Goal: Task Accomplishment & Management: Manage account settings

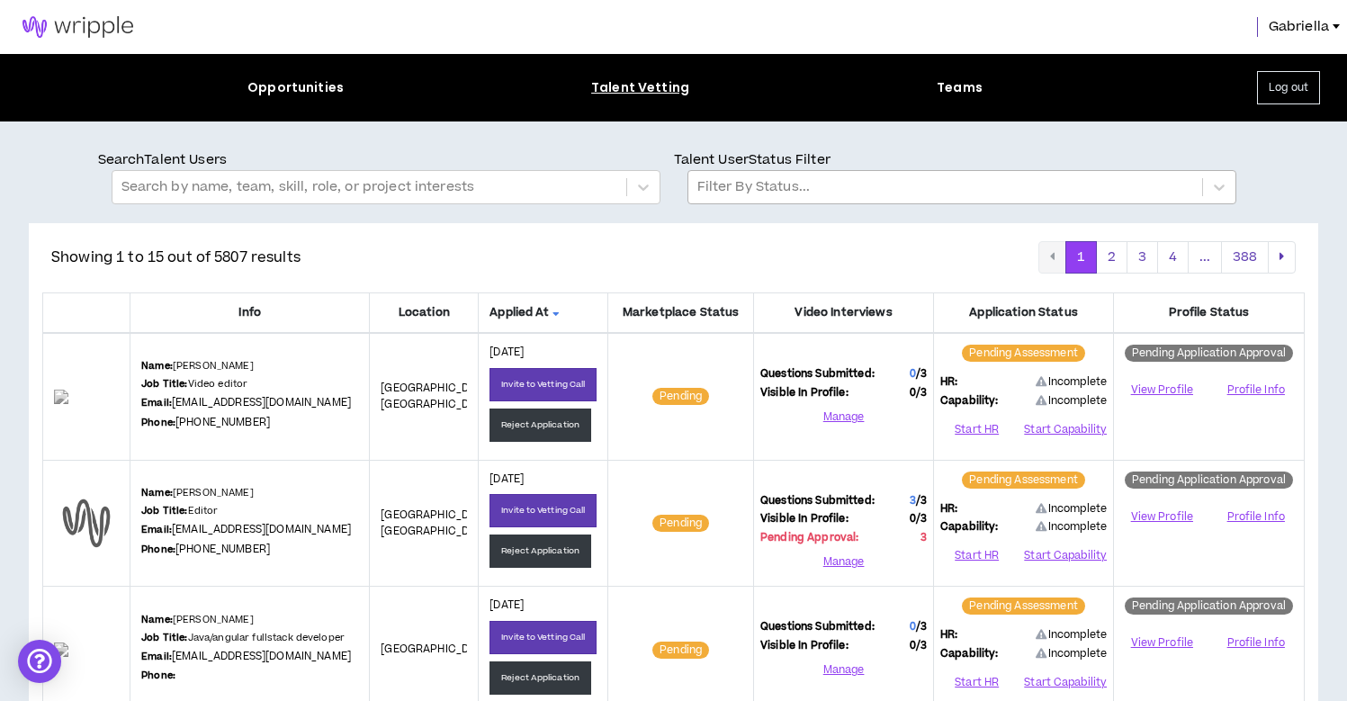
click at [794, 185] on div at bounding box center [945, 186] width 496 height 23
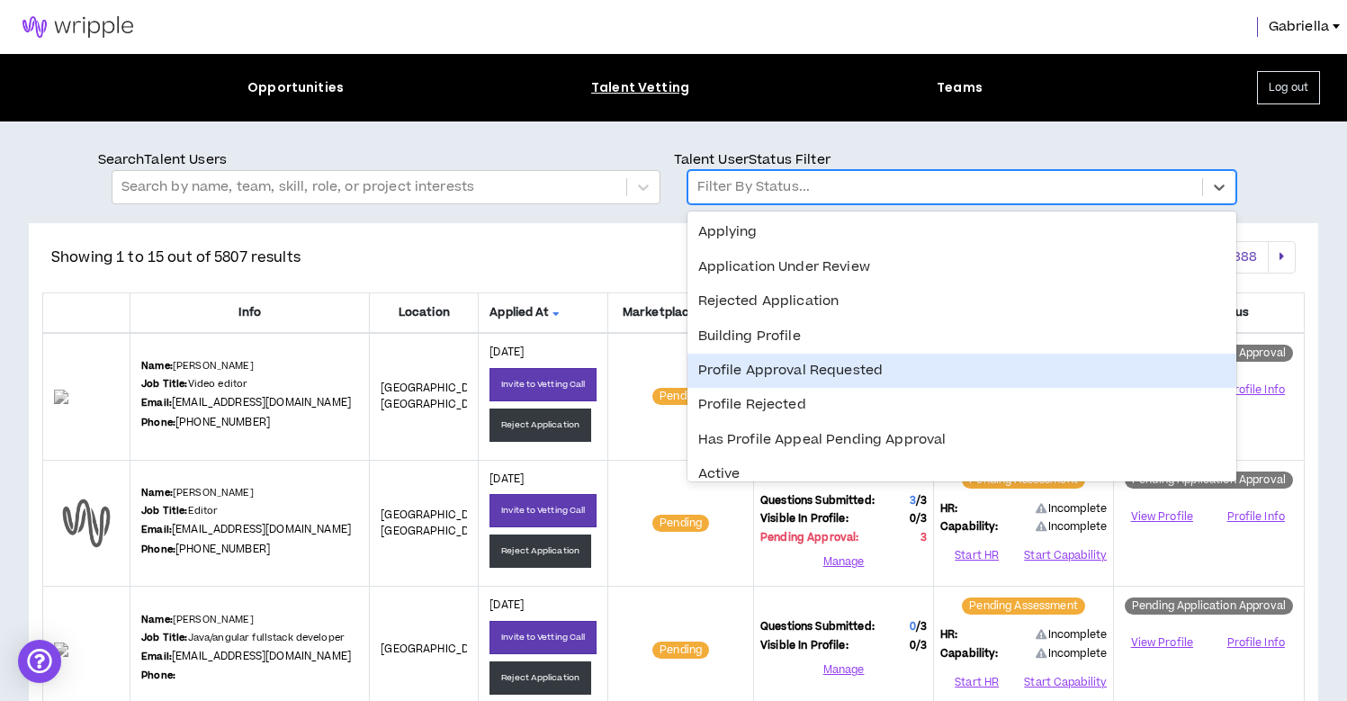
click at [745, 366] on div "Profile Approval Requested" at bounding box center [961, 371] width 549 height 34
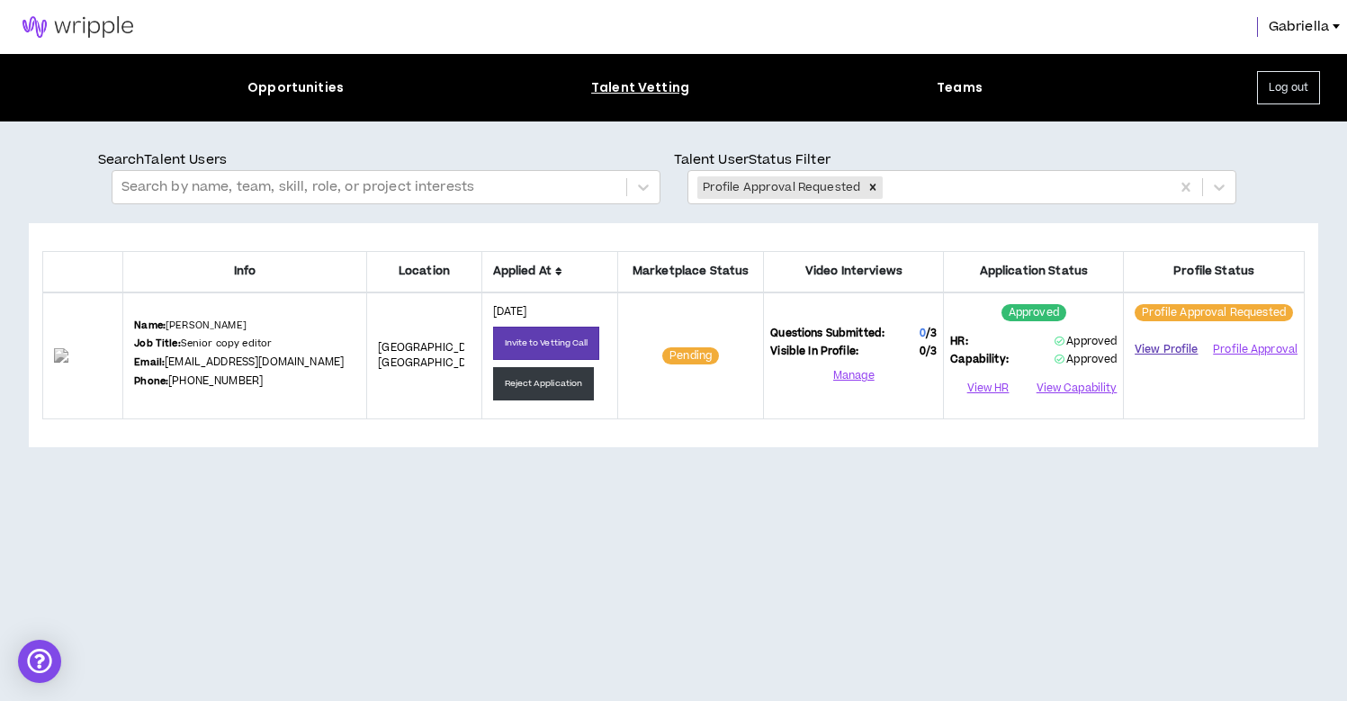
click at [1163, 342] on link "View Profile" at bounding box center [1166, 349] width 72 height 31
click at [1225, 349] on button "Profile Approval" at bounding box center [1254, 349] width 86 height 27
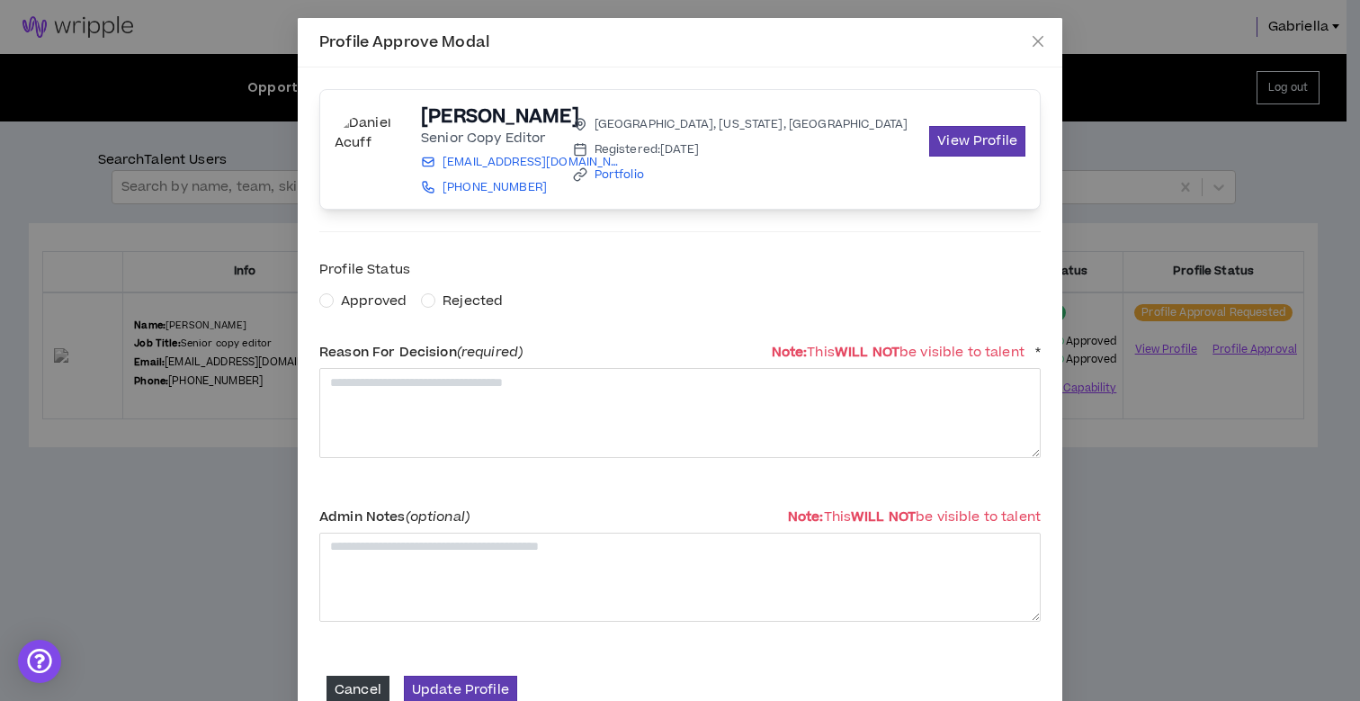
click at [334, 297] on span "Approved" at bounding box center [374, 301] width 80 height 20
click at [370, 397] on textarea at bounding box center [679, 412] width 721 height 89
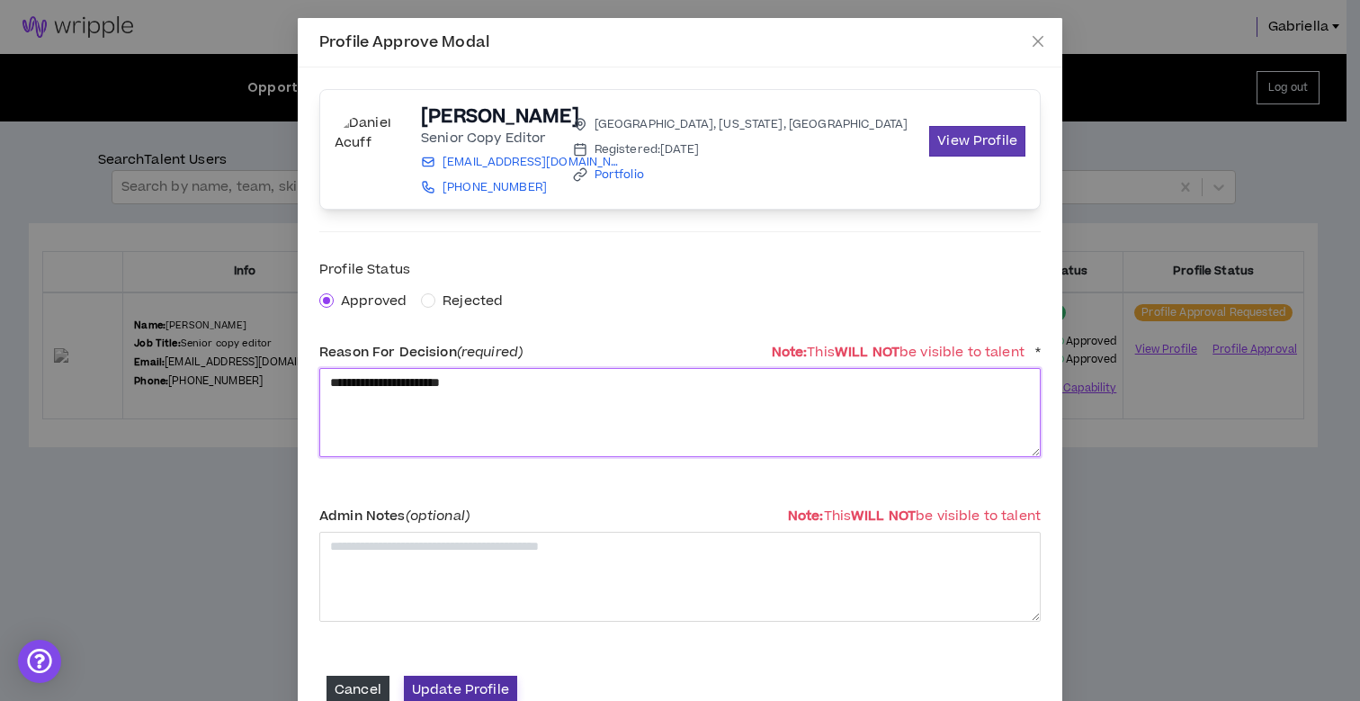
type textarea "**********"
click at [443, 681] on button "Update Profile" at bounding box center [460, 690] width 113 height 28
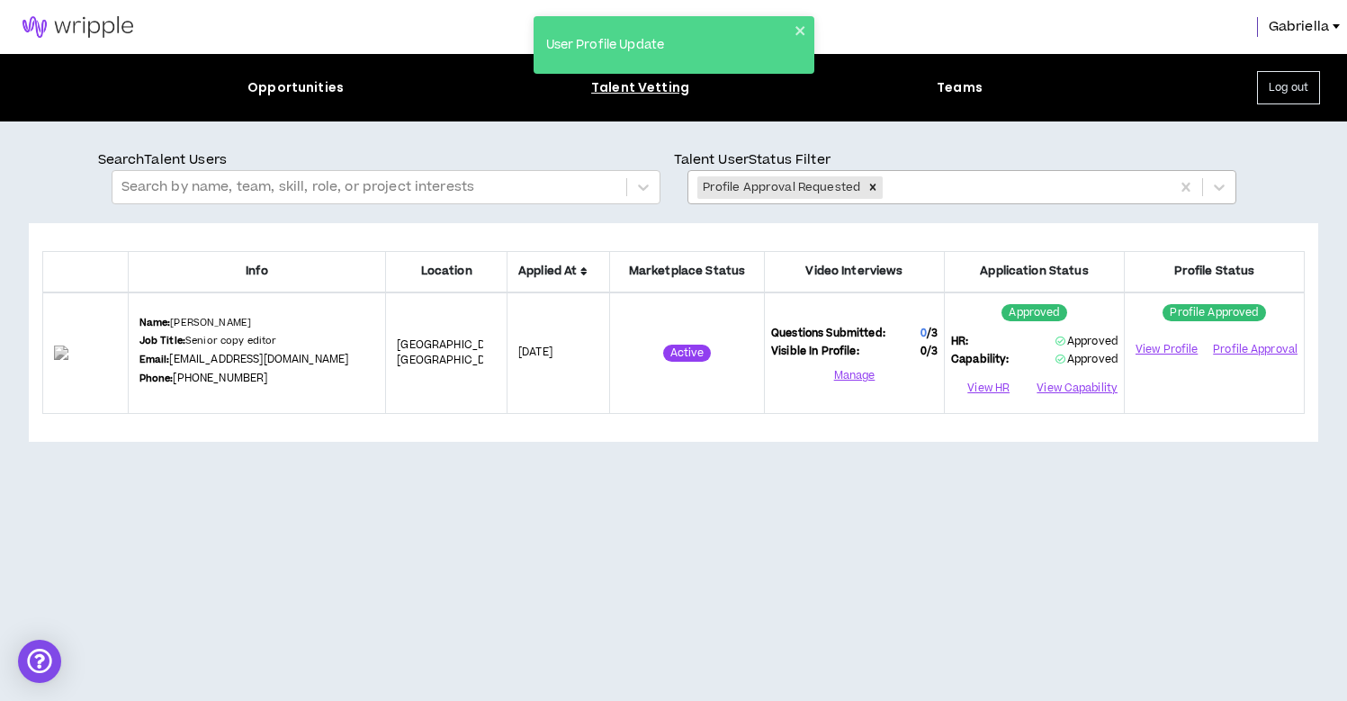
click at [866, 185] on icon "Remove Profile Approval Requested" at bounding box center [872, 187] width 13 height 13
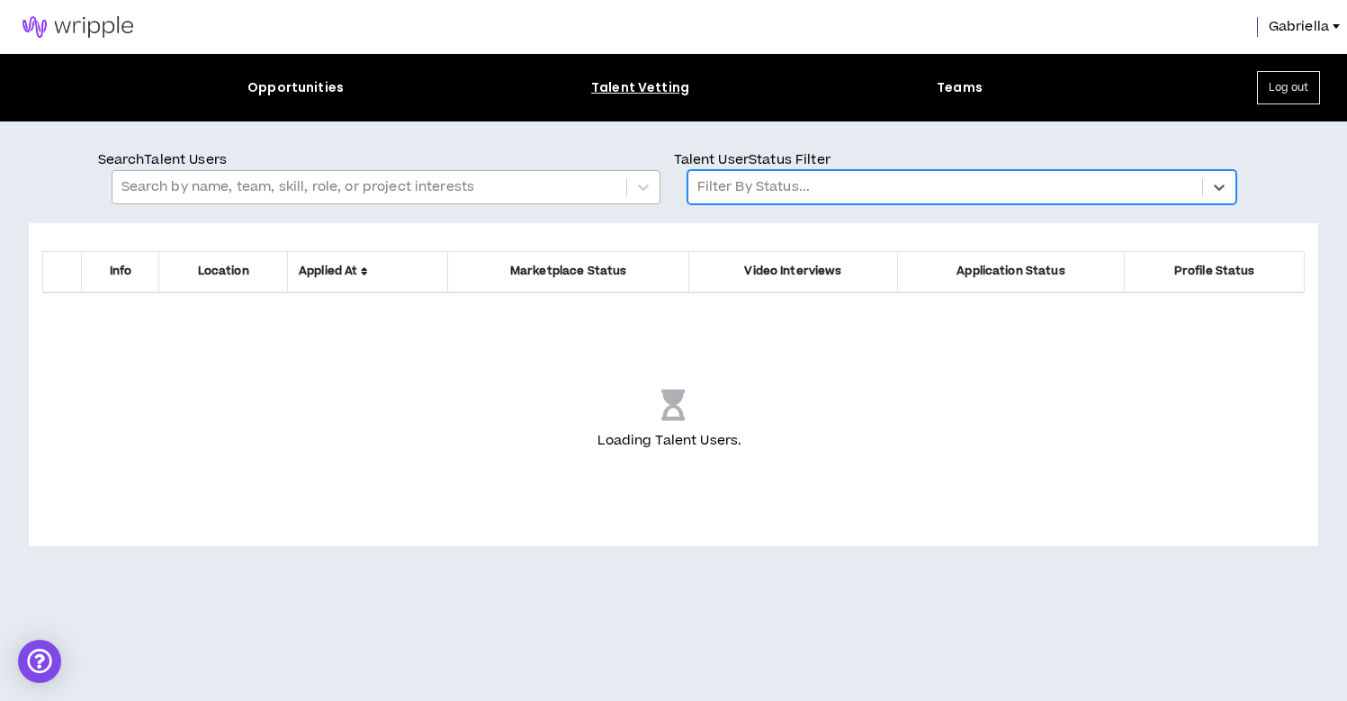
click at [466, 195] on div at bounding box center [369, 186] width 496 height 23
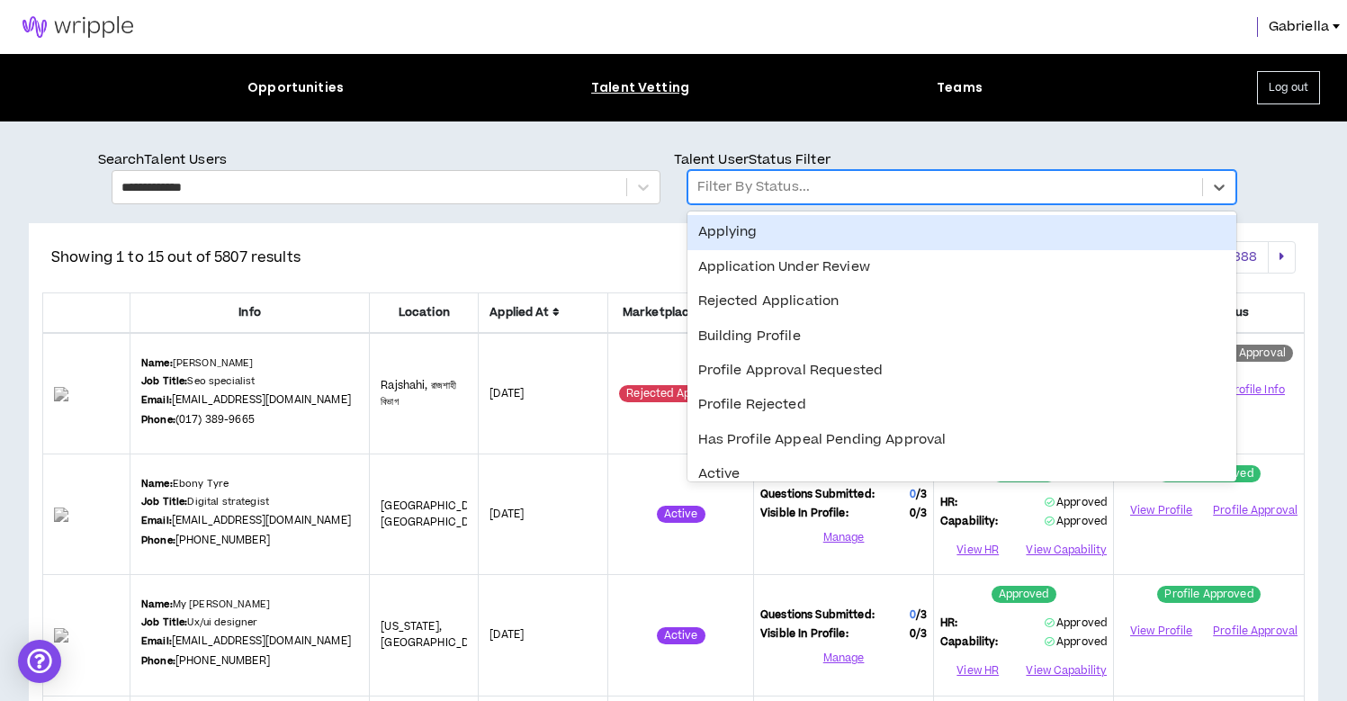
click at [743, 197] on div at bounding box center [945, 186] width 496 height 23
click at [583, 218] on div "**********" at bounding box center [673, 184] width 1151 height 68
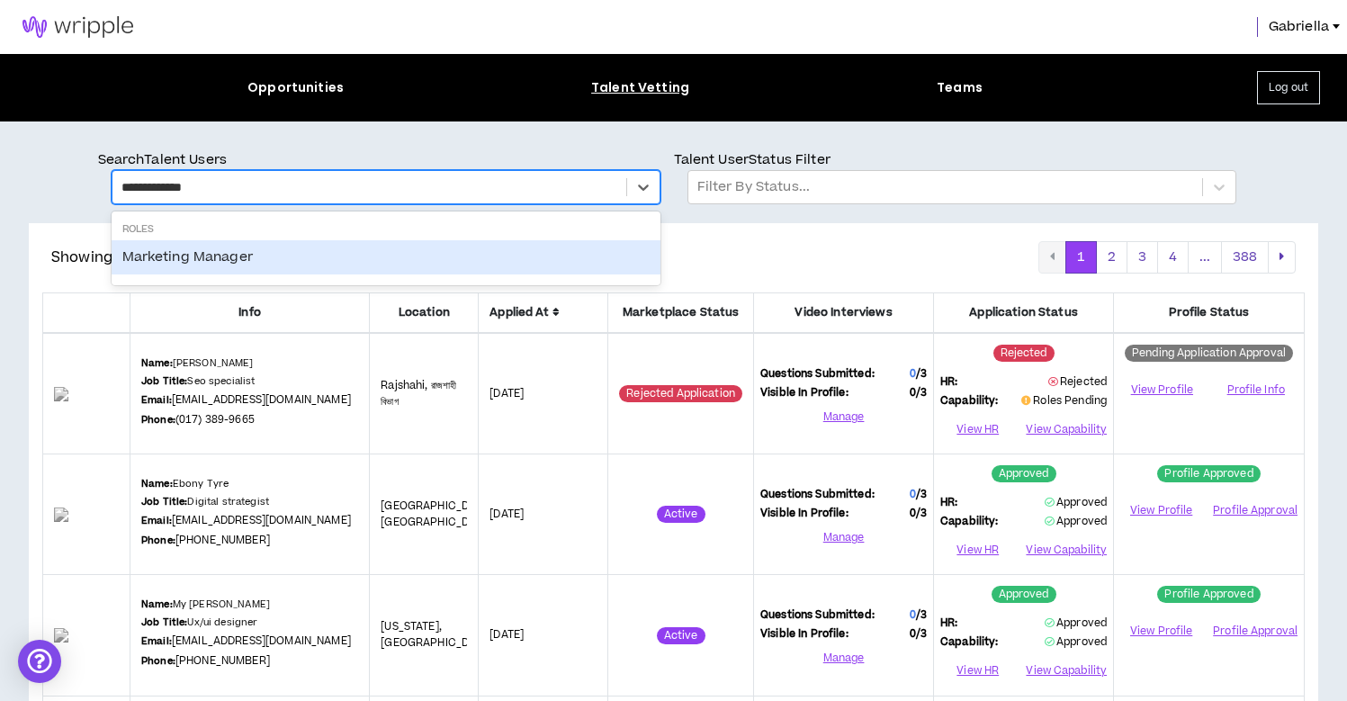
click at [598, 187] on div "**********" at bounding box center [369, 186] width 496 height 23
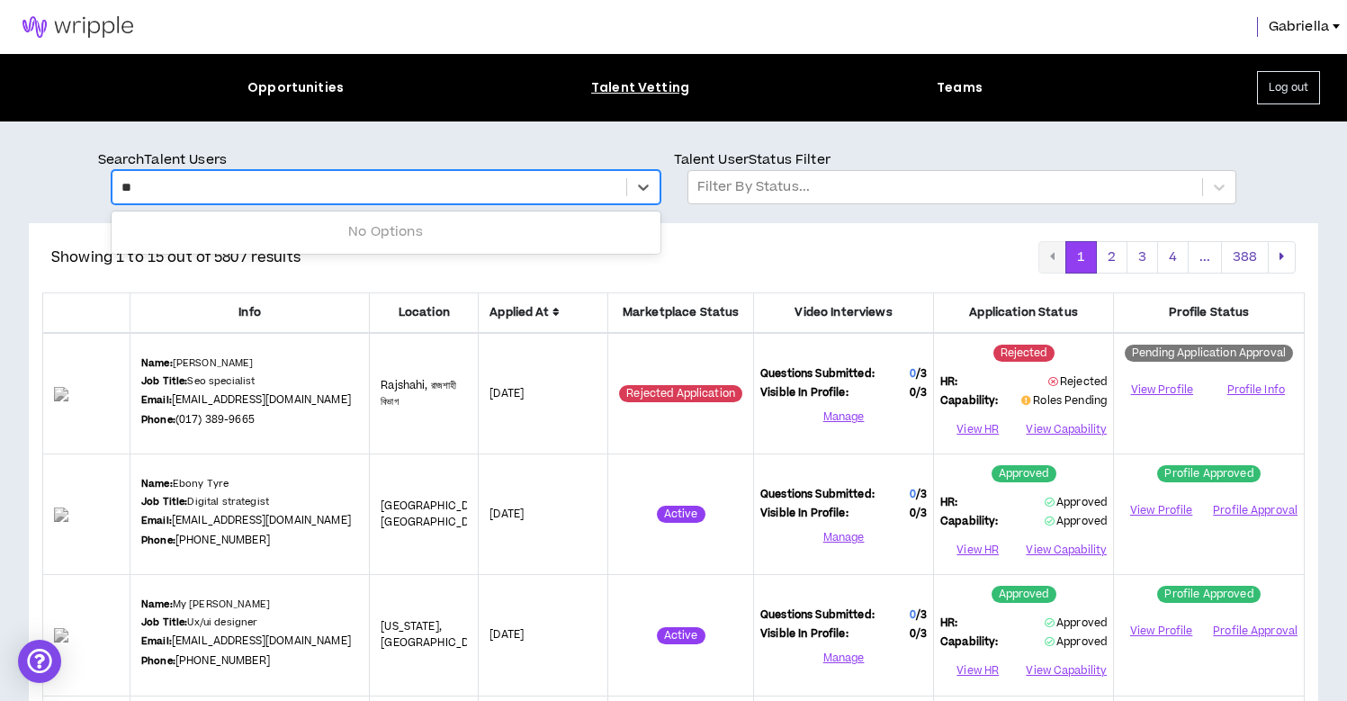
type input "*"
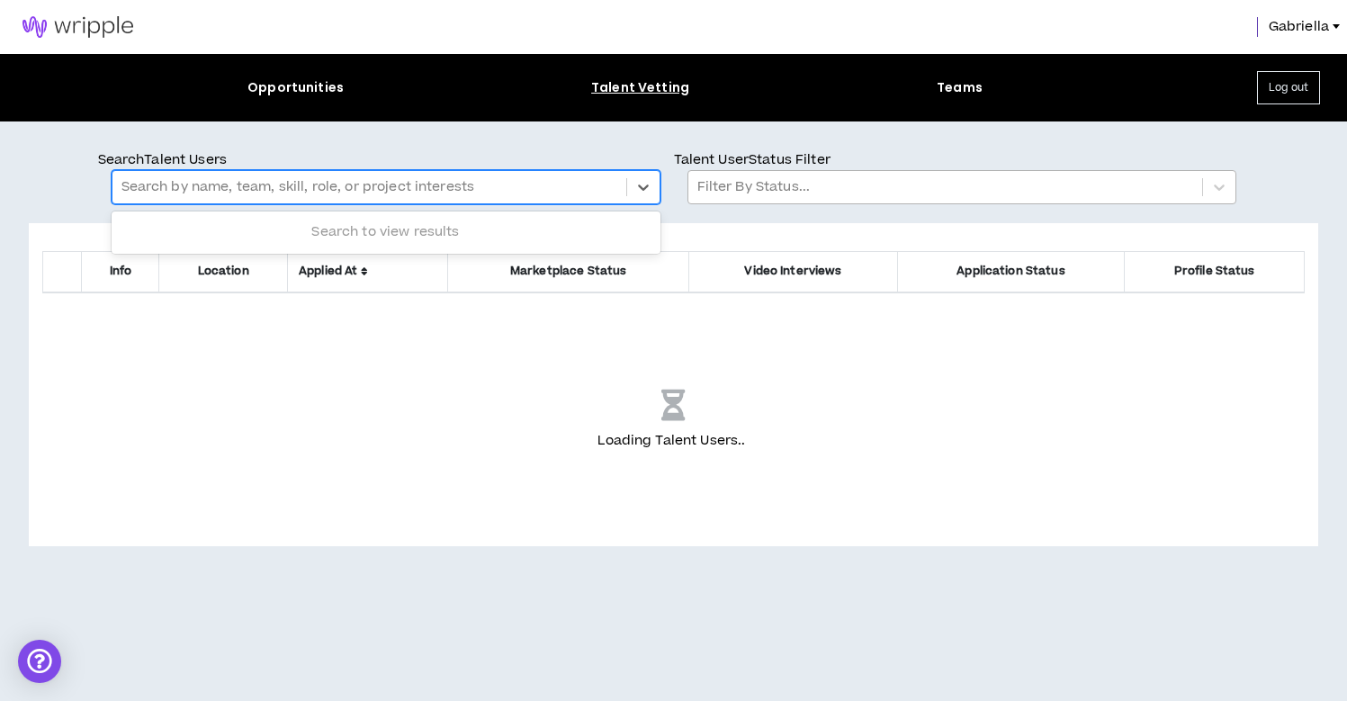
click at [811, 202] on div "Filter By Status..." at bounding box center [945, 187] width 514 height 31
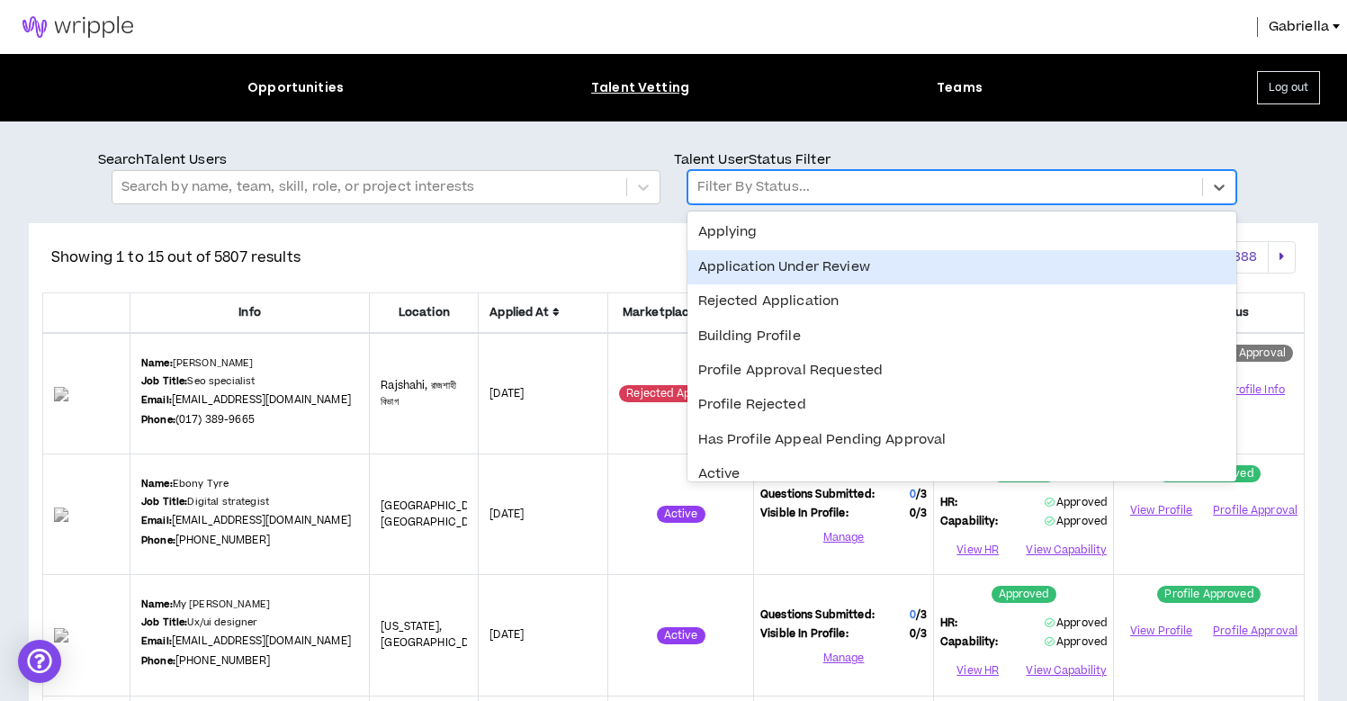
click at [788, 272] on div "Application Under Review" at bounding box center [961, 267] width 549 height 34
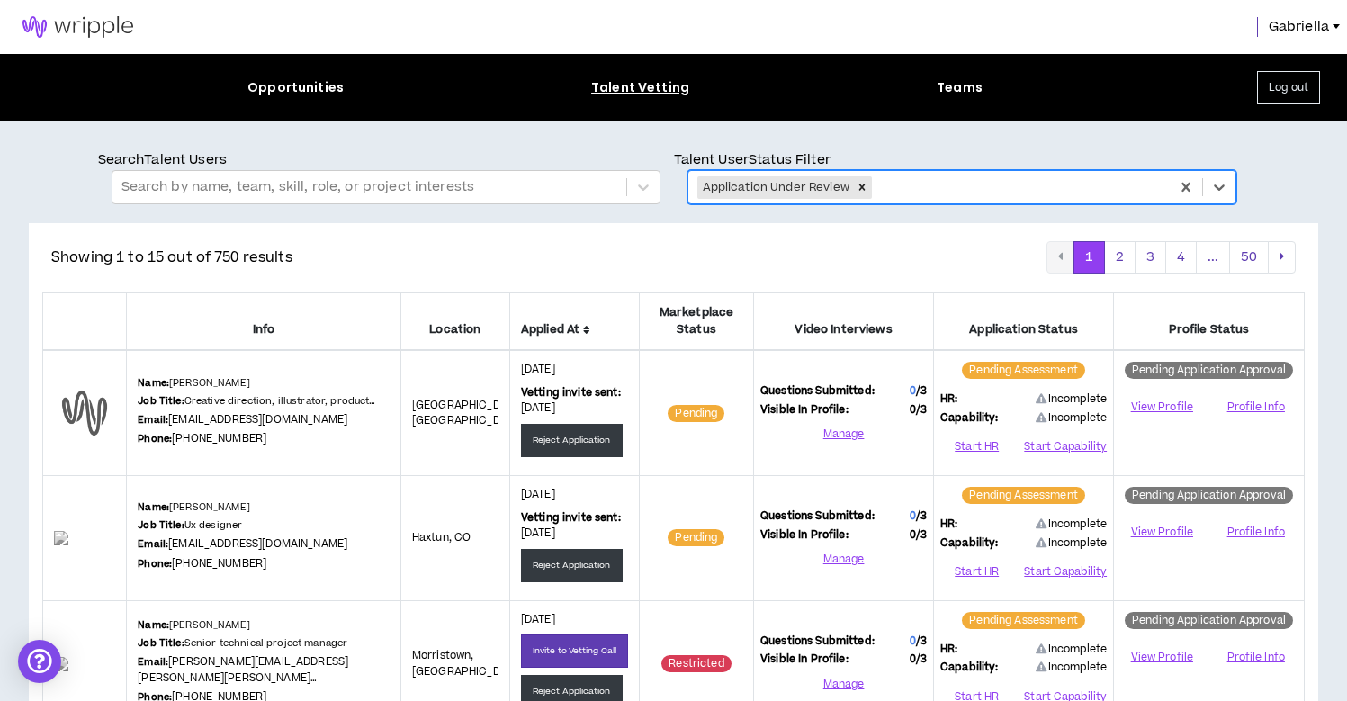
click at [590, 327] on icon at bounding box center [586, 330] width 7 height 11
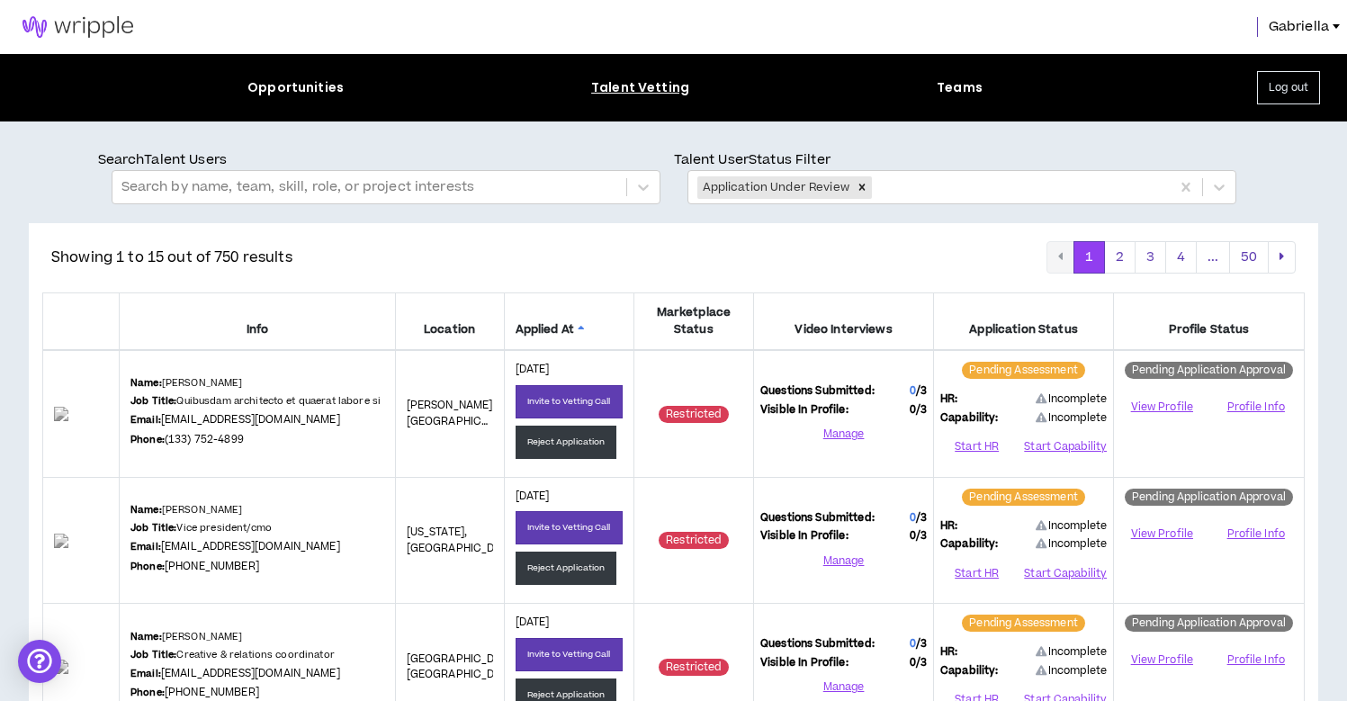
click at [579, 325] on icon at bounding box center [581, 330] width 7 height 11
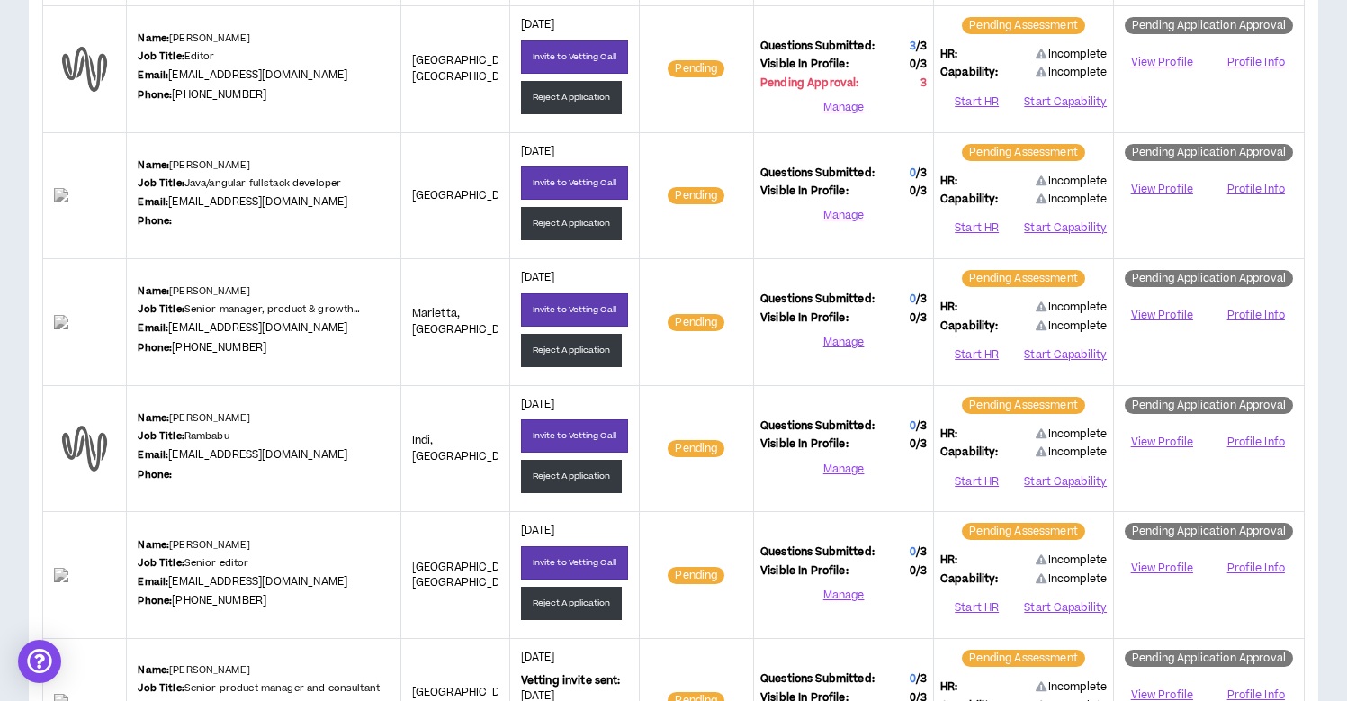
scroll to position [528, 0]
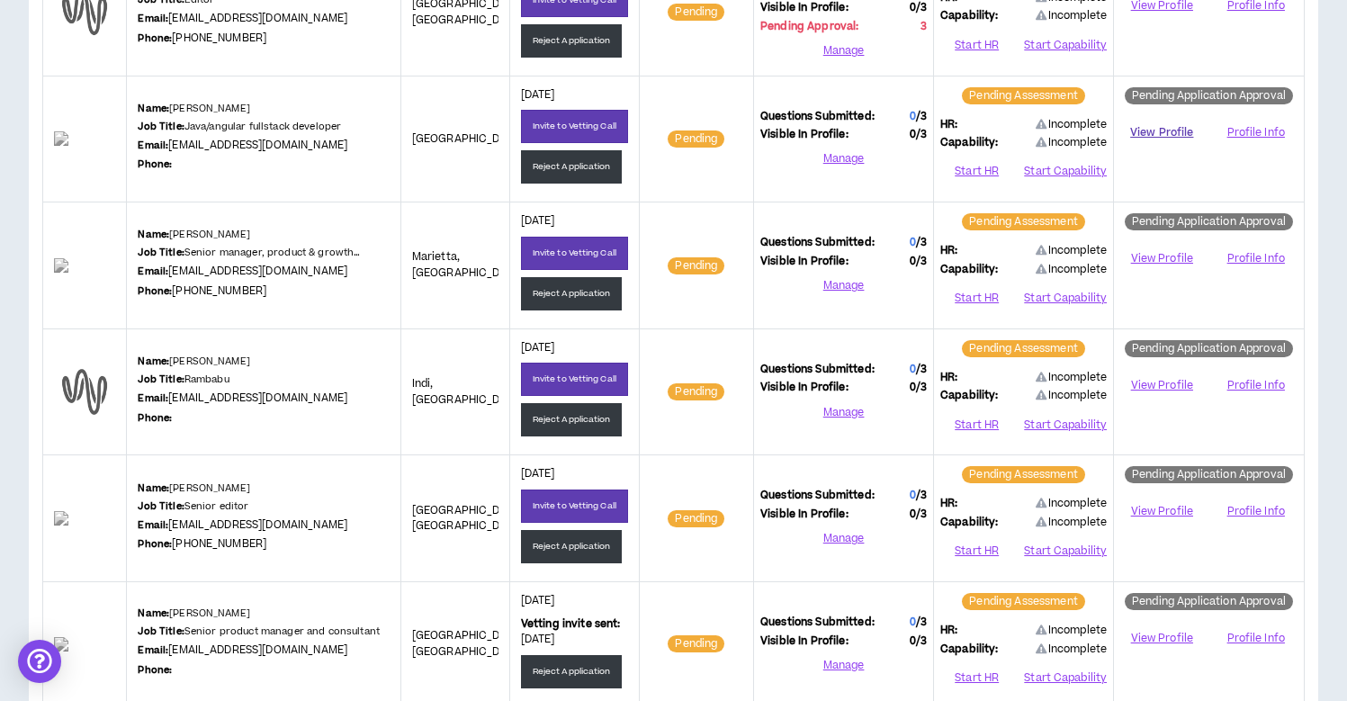
click at [1152, 130] on link "View Profile" at bounding box center [1161, 132] width 83 height 31
click at [560, 174] on button "Reject Application" at bounding box center [572, 166] width 102 height 33
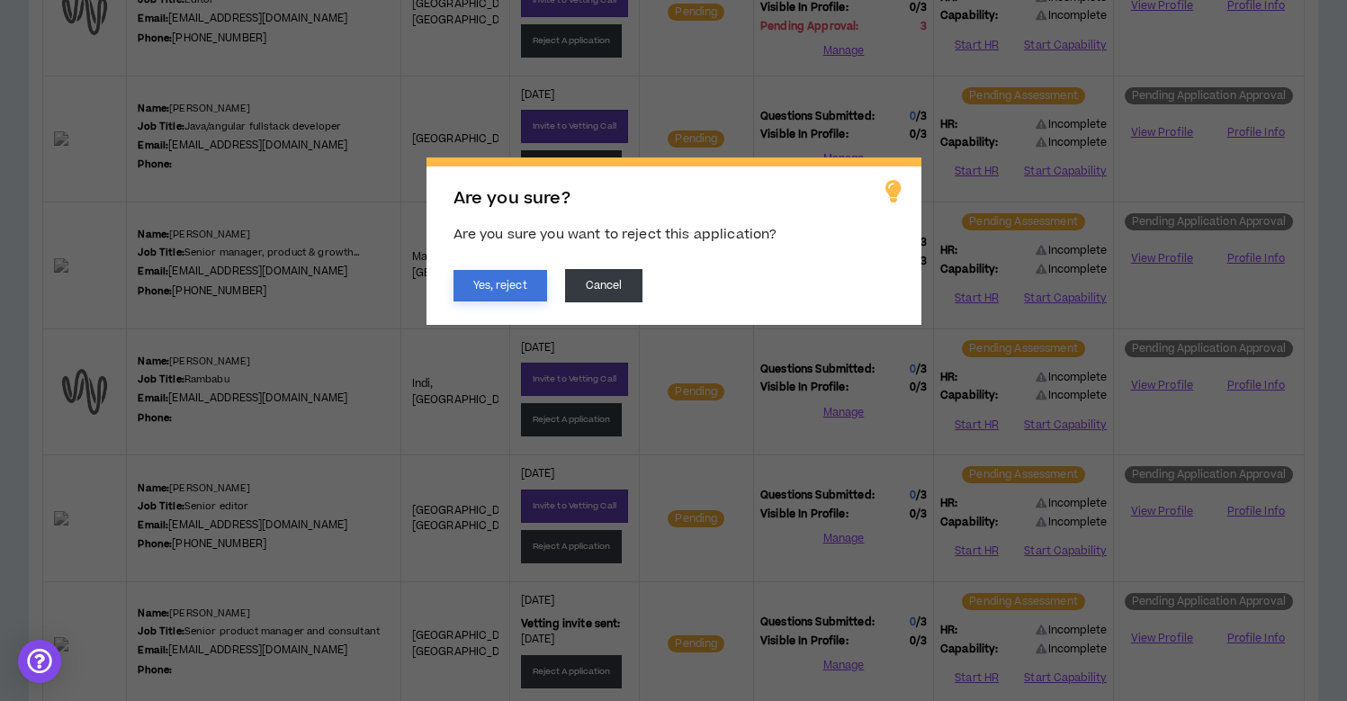
click at [500, 289] on button "Yes, reject" at bounding box center [500, 285] width 94 height 31
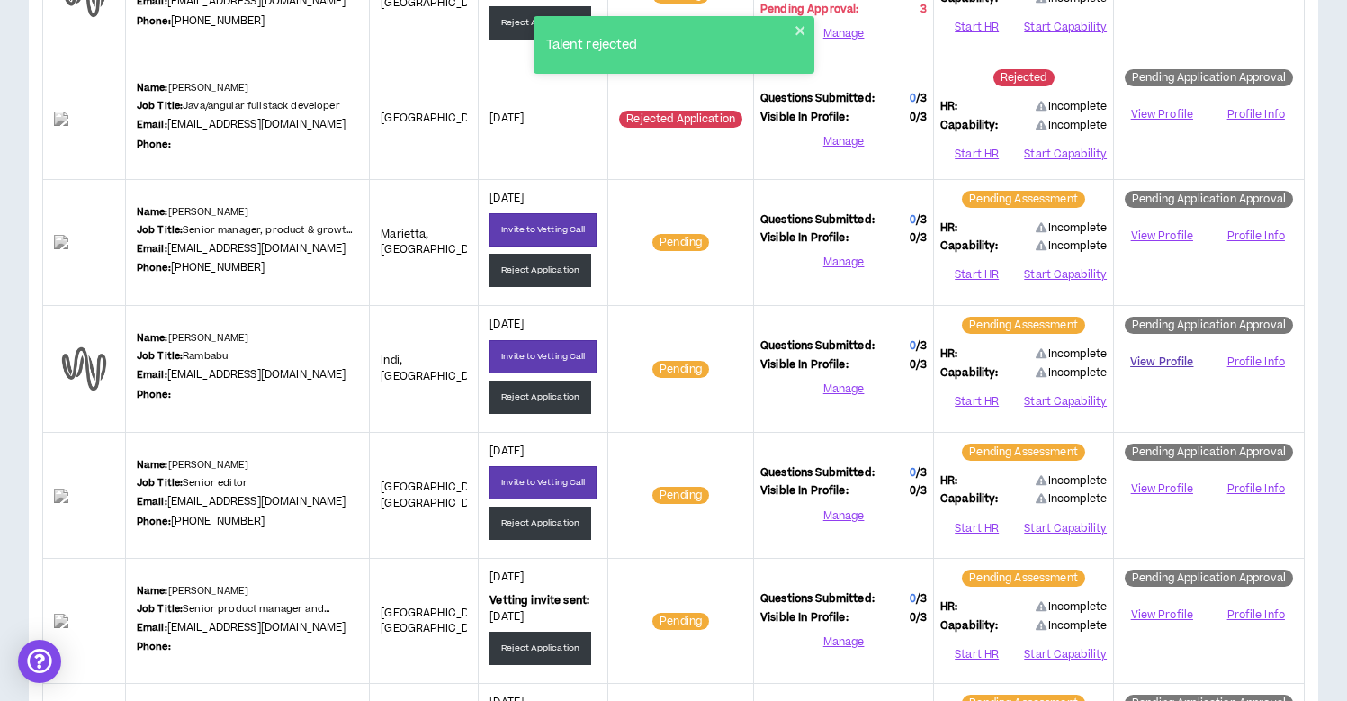
click at [1158, 354] on link "View Profile" at bounding box center [1161, 361] width 83 height 31
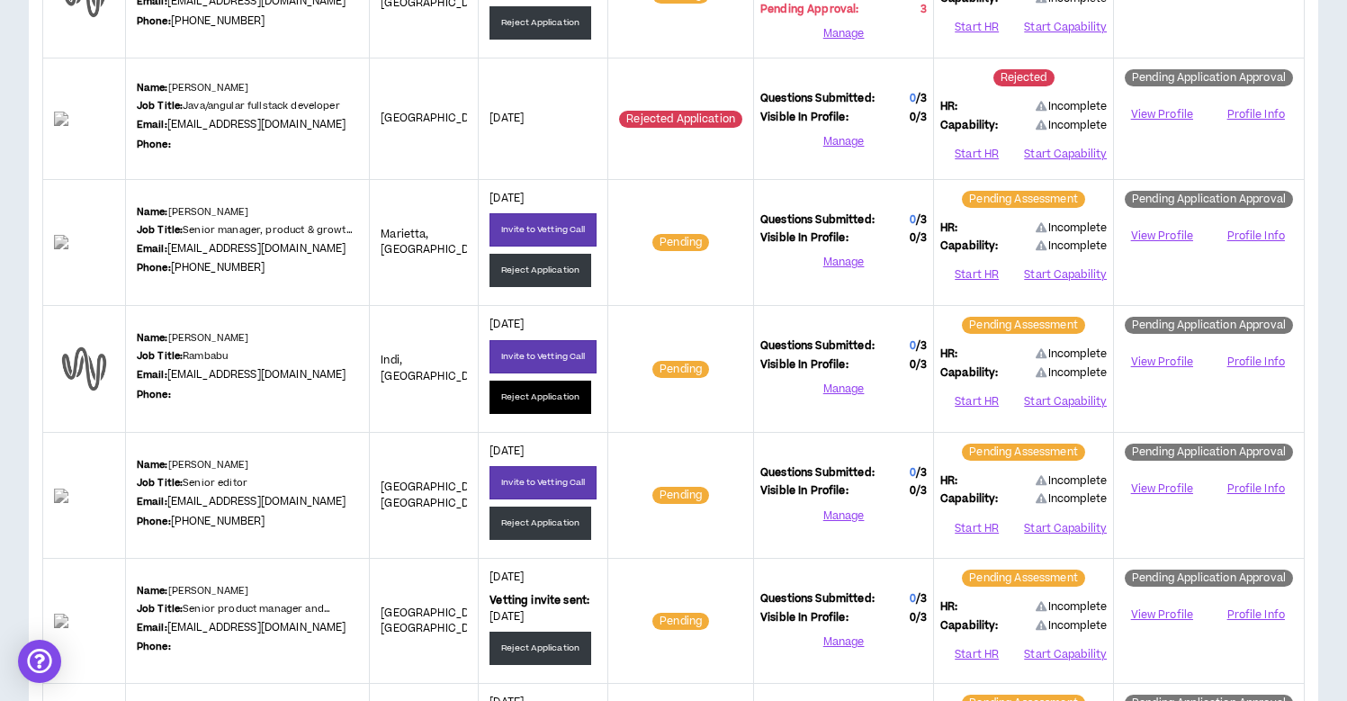
click at [515, 396] on button "Reject Application" at bounding box center [540, 397] width 102 height 33
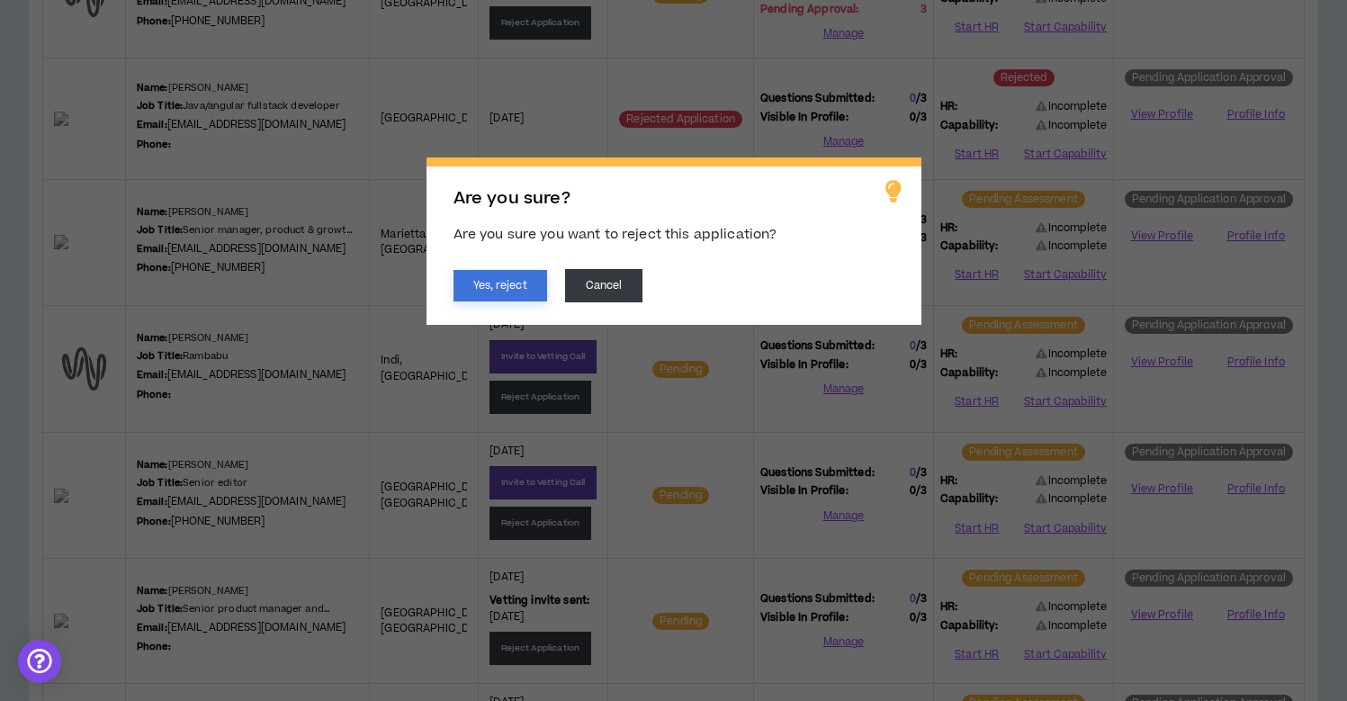
click at [510, 289] on button "Yes, reject" at bounding box center [500, 285] width 94 height 31
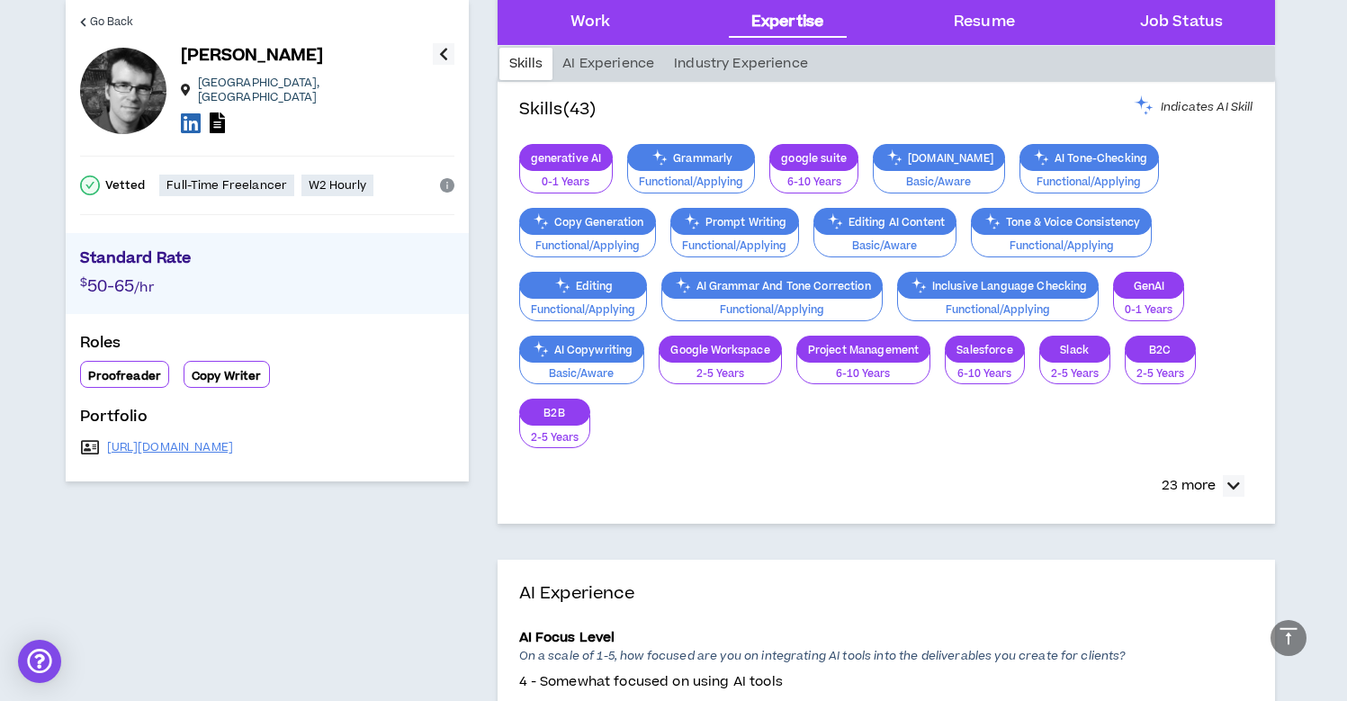
scroll to position [1574, 0]
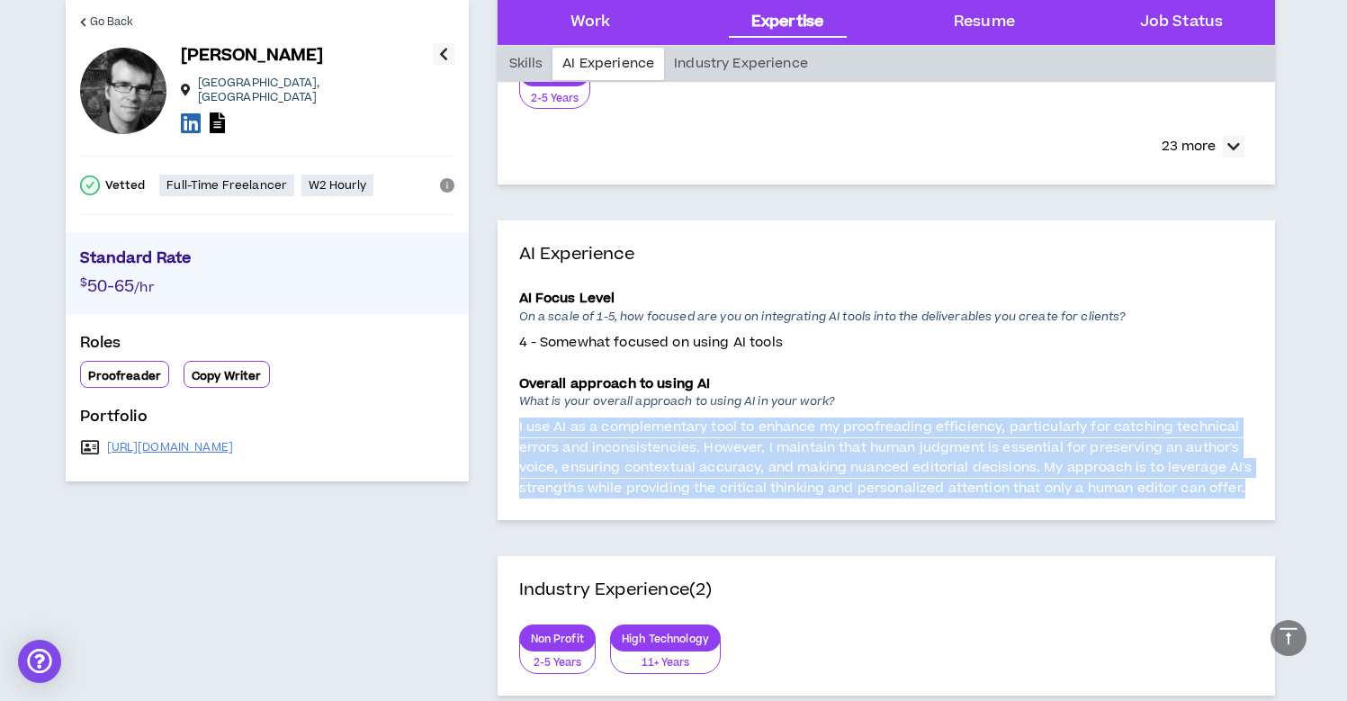
drag, startPoint x: 1253, startPoint y: 488, endPoint x: 505, endPoint y: 429, distance: 750.8
click at [505, 429] on div "AI Experience AI Focus Level On a scale of 1-5, how focused are you on integrat…" at bounding box center [885, 370] width 777 height 300
click at [187, 440] on link "https://www.clippings.me/users/danielacuff" at bounding box center [170, 447] width 127 height 14
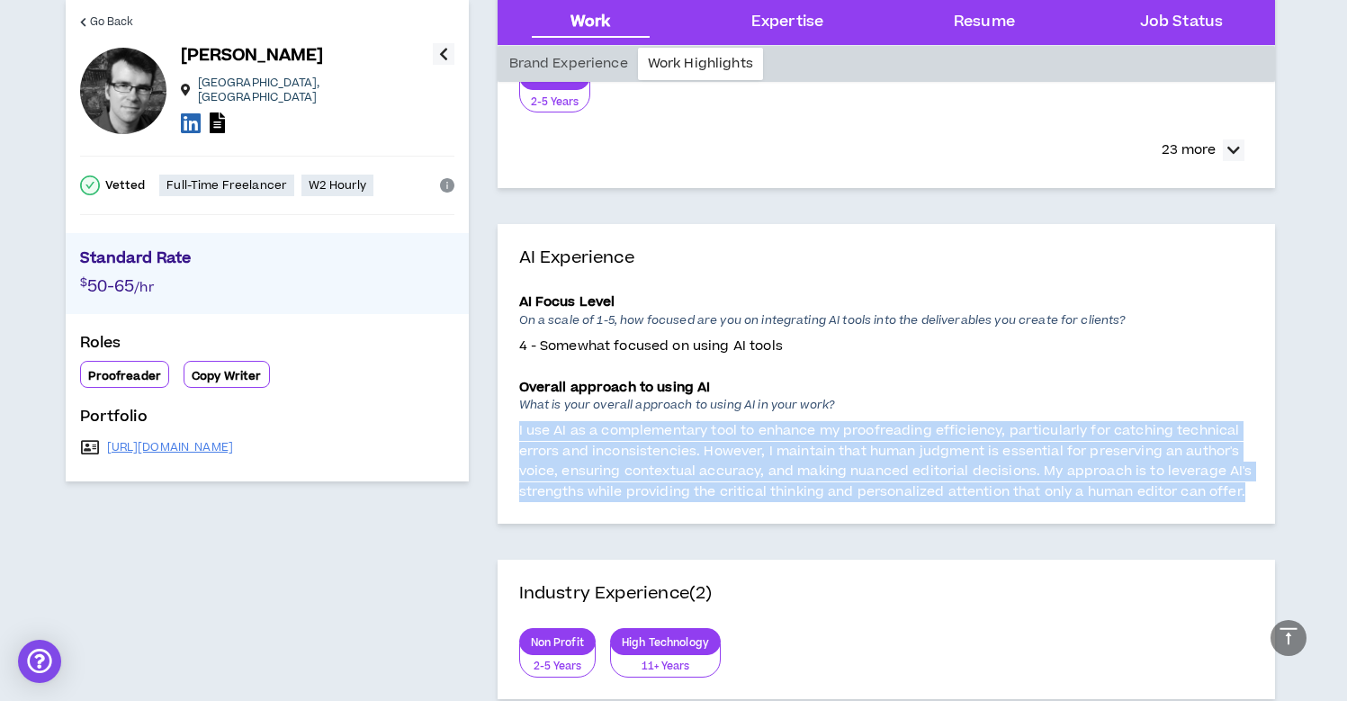
scroll to position [0, 0]
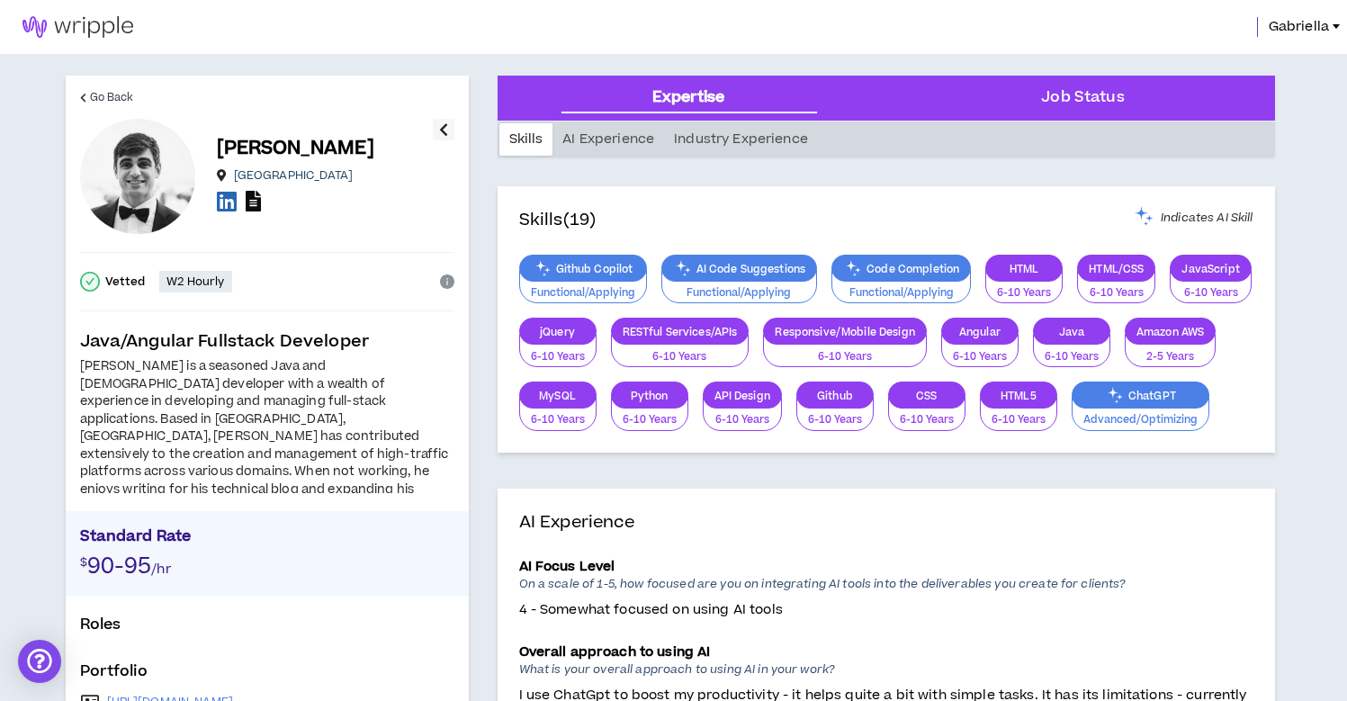
click at [259, 211] on icon at bounding box center [253, 201] width 15 height 21
